Goal: Task Accomplishment & Management: Manage account settings

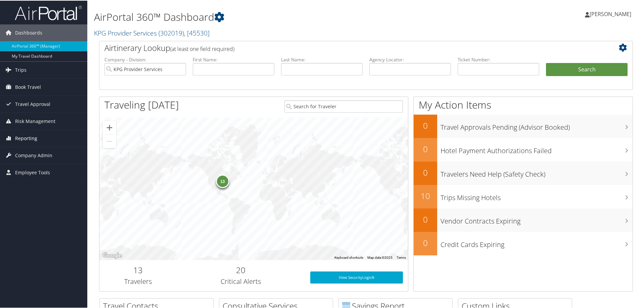
click at [35, 139] on span "Reporting" at bounding box center [26, 138] width 22 height 17
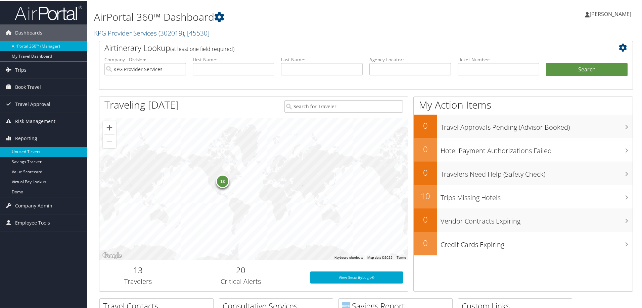
click at [34, 150] on link "Unused Tickets" at bounding box center [43, 151] width 87 height 10
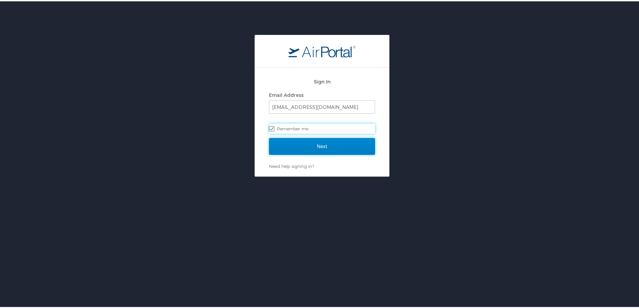
click at [350, 140] on input "Next" at bounding box center [322, 145] width 106 height 17
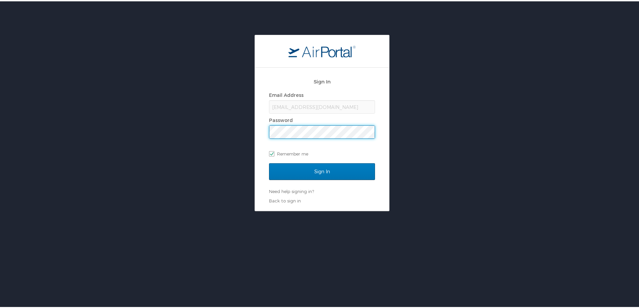
click at [250, 126] on div "Sign In Email Address [EMAIL_ADDRESS][DOMAIN_NAME] Password Remember me Sign In…" at bounding box center [322, 122] width 644 height 177
click at [269, 162] on input "Sign In" at bounding box center [322, 170] width 106 height 17
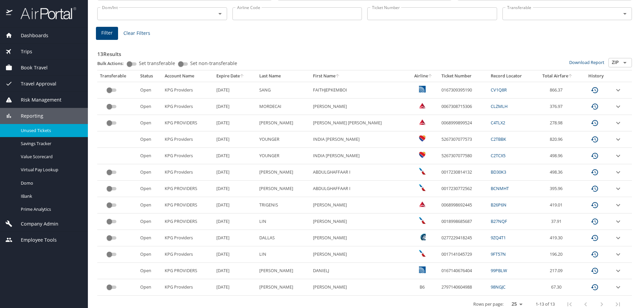
scroll to position [82, 0]
